Goal: Task Accomplishment & Management: Use online tool/utility

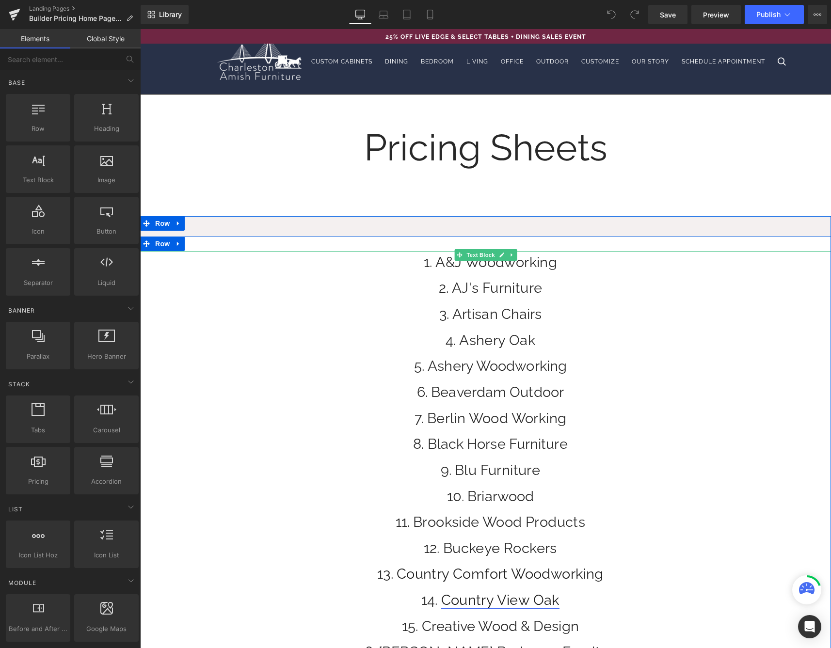
scroll to position [249, 0]
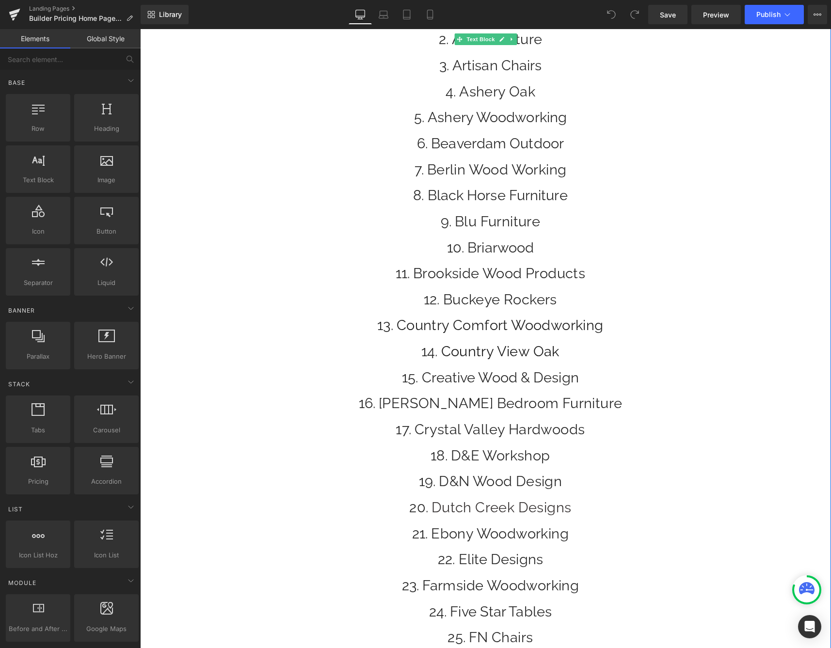
click at [570, 301] on li "Buckeye Rockers" at bounding box center [490, 299] width 681 height 22
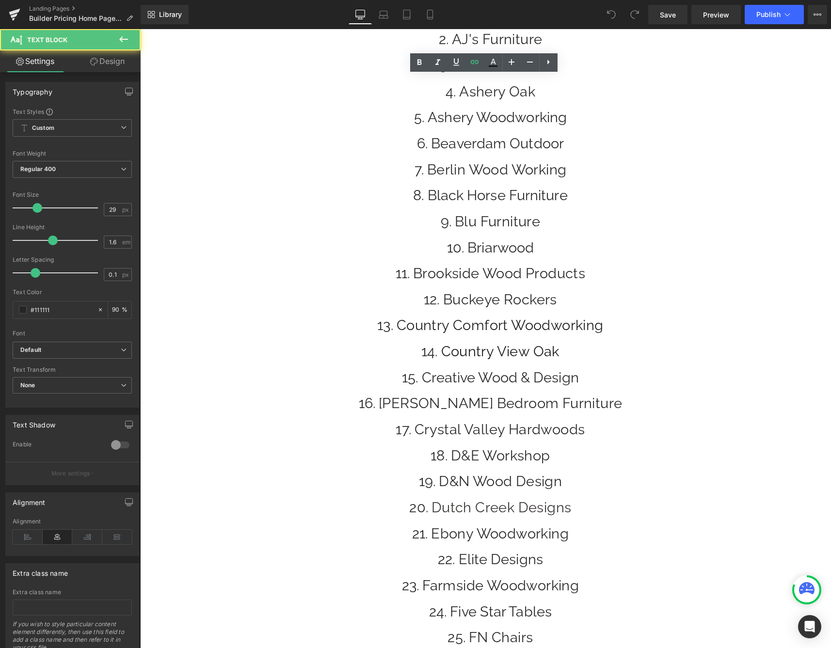
click at [571, 300] on li "Buckeye Rockers" at bounding box center [490, 299] width 681 height 22
click at [570, 299] on li "Buckeye Rockers" at bounding box center [490, 299] width 681 height 22
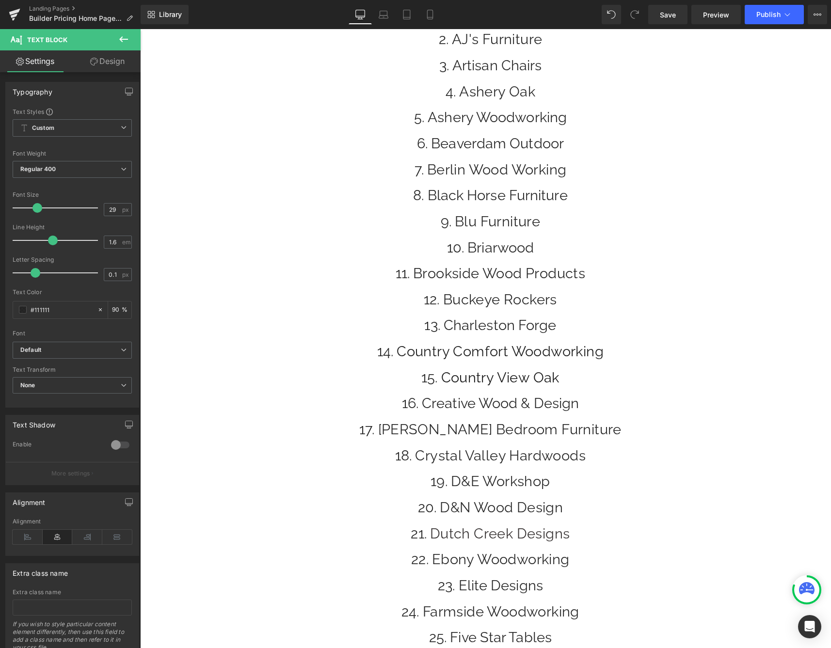
click at [707, 403] on li "Creative Wood & Design" at bounding box center [490, 403] width 681 height 22
click at [665, 12] on span "Save" at bounding box center [668, 15] width 16 height 10
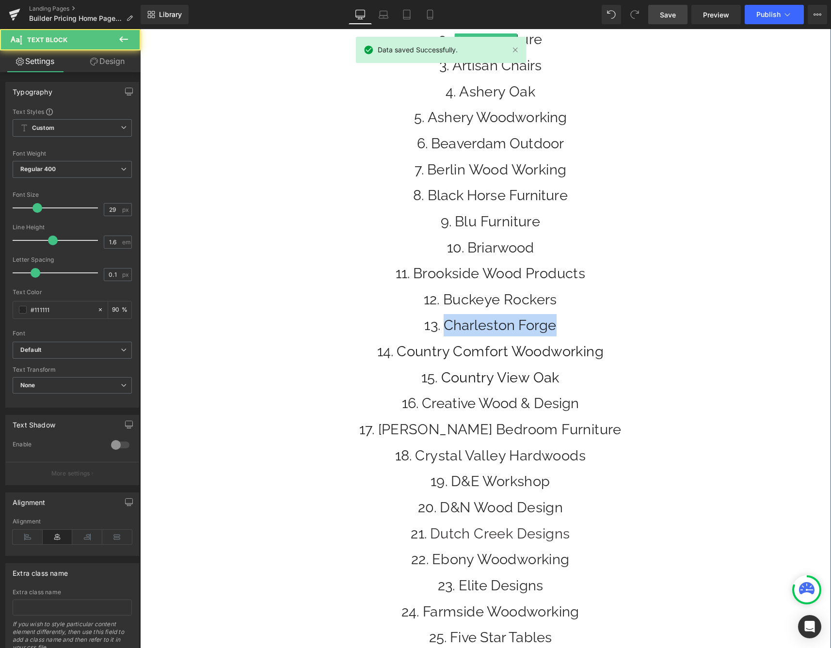
drag, startPoint x: 558, startPoint y: 322, endPoint x: 440, endPoint y: 320, distance: 117.8
click at [440, 320] on li "Charleston Forge" at bounding box center [490, 325] width 681 height 22
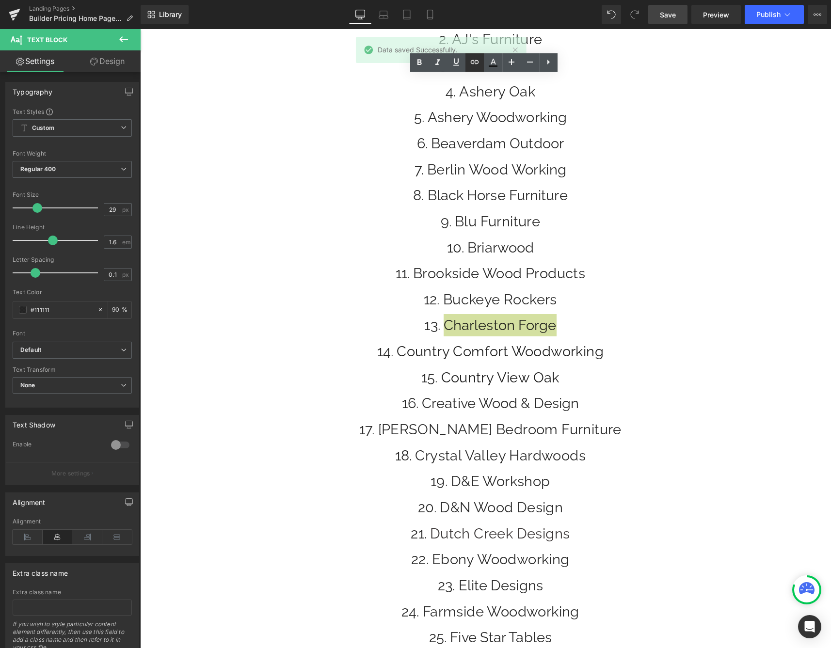
click at [475, 61] on icon at bounding box center [474, 62] width 8 height 4
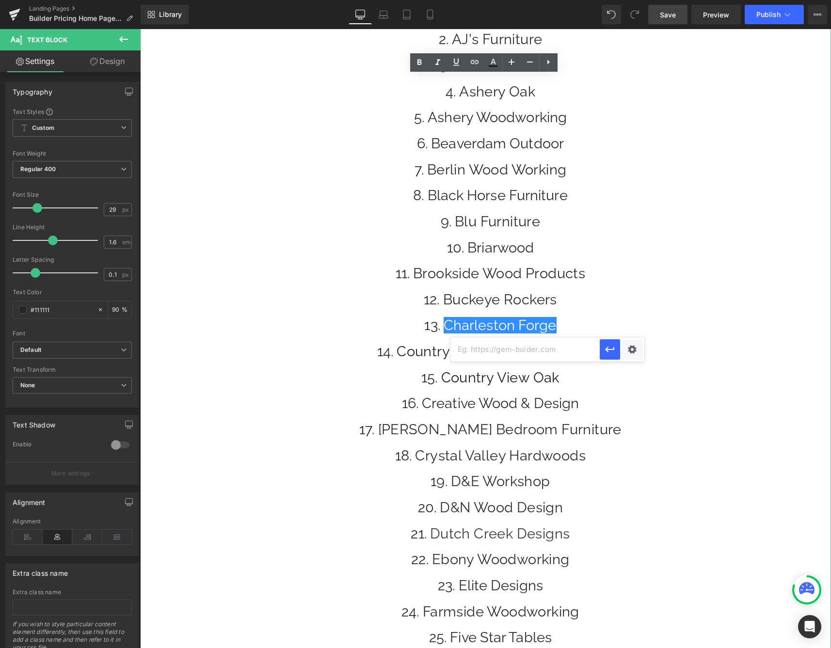
click at [502, 345] on input "text" at bounding box center [524, 349] width 149 height 24
paste input "[URL][DOMAIN_NAME]"
type input "[URL][DOMAIN_NAME]"
click at [606, 350] on icon "button" at bounding box center [609, 350] width 9 height 6
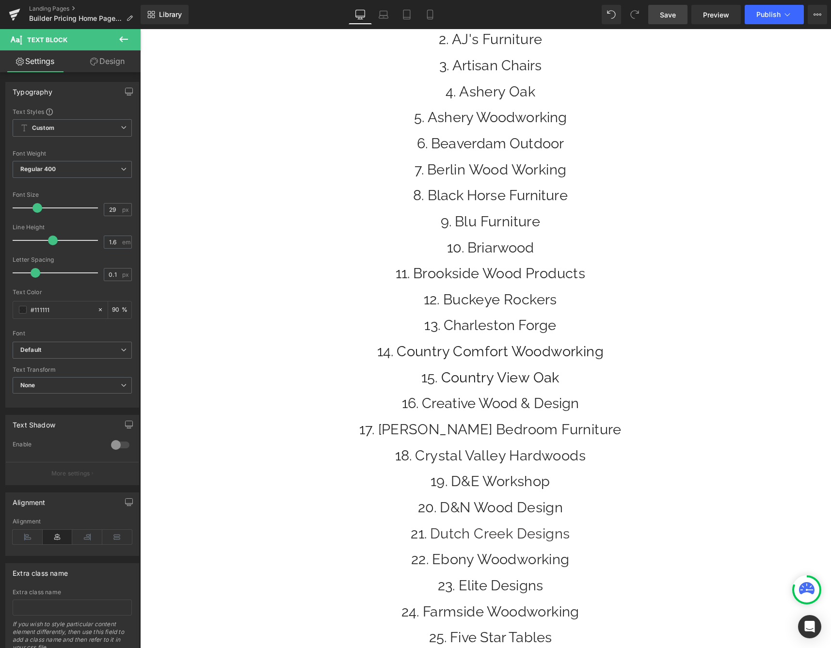
click at [667, 18] on span "Save" at bounding box center [668, 15] width 16 height 10
click at [764, 14] on span "Publish" at bounding box center [768, 15] width 24 height 8
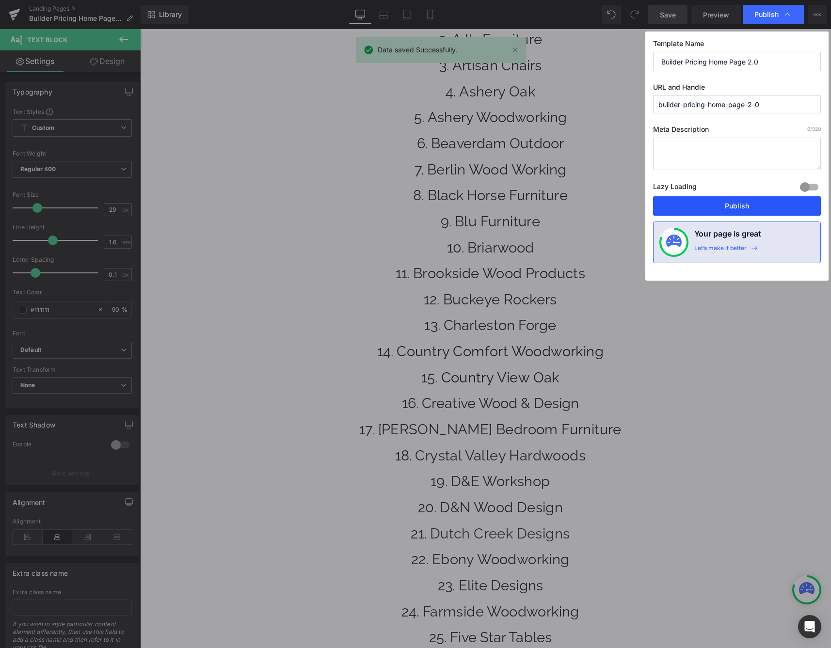
click at [705, 200] on button "Publish" at bounding box center [737, 205] width 168 height 19
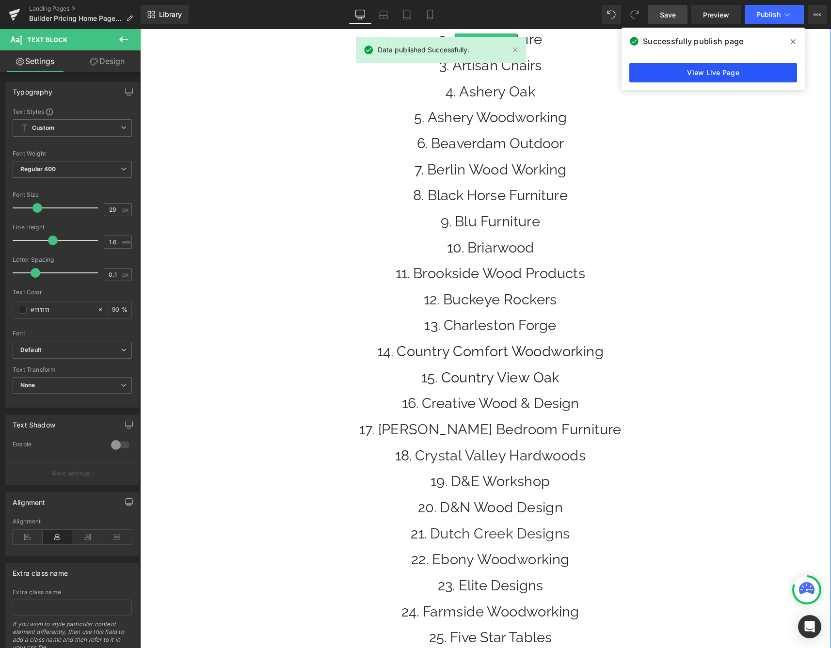
click at [659, 76] on link "View Live Page" at bounding box center [713, 72] width 168 height 19
